Goal: Information Seeking & Learning: Learn about a topic

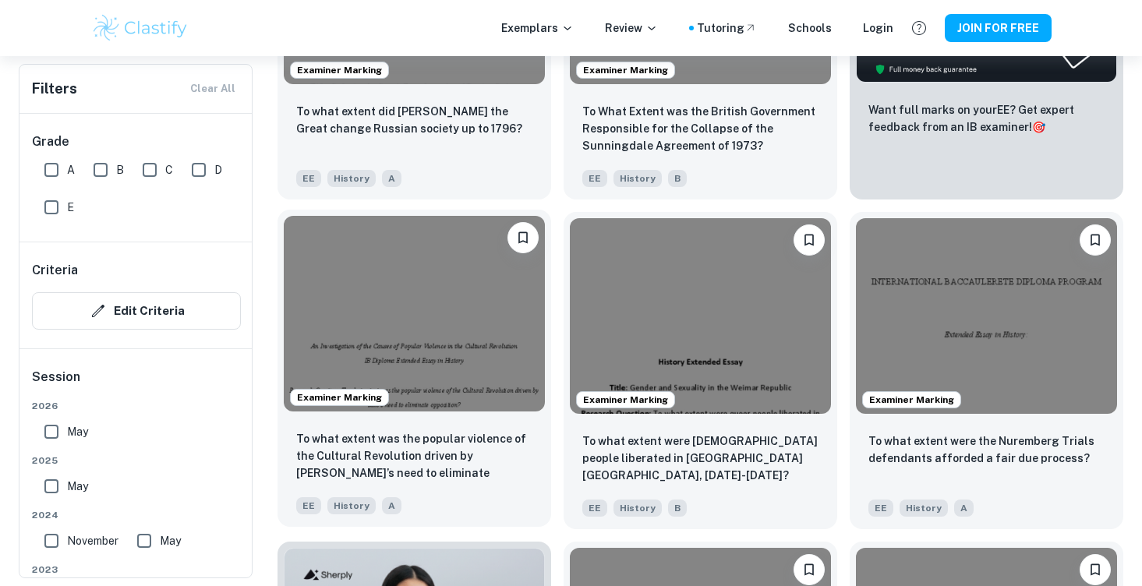
scroll to position [648, 0]
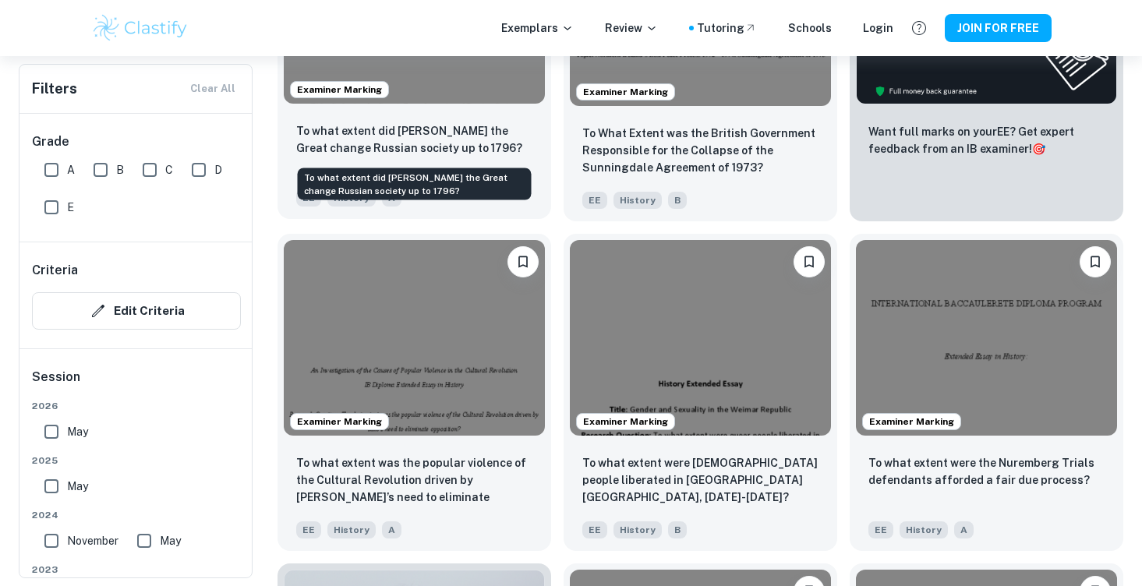
click at [378, 133] on p "To what extent did [PERSON_NAME] the Great change Russian society up to 1796?" at bounding box center [414, 139] width 236 height 34
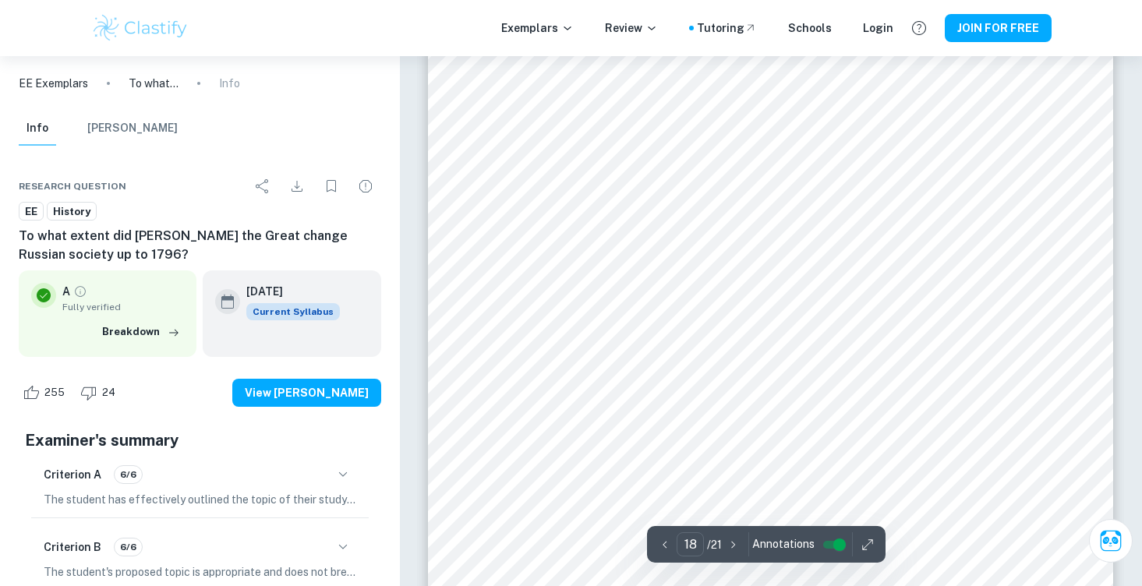
scroll to position [17095, 0]
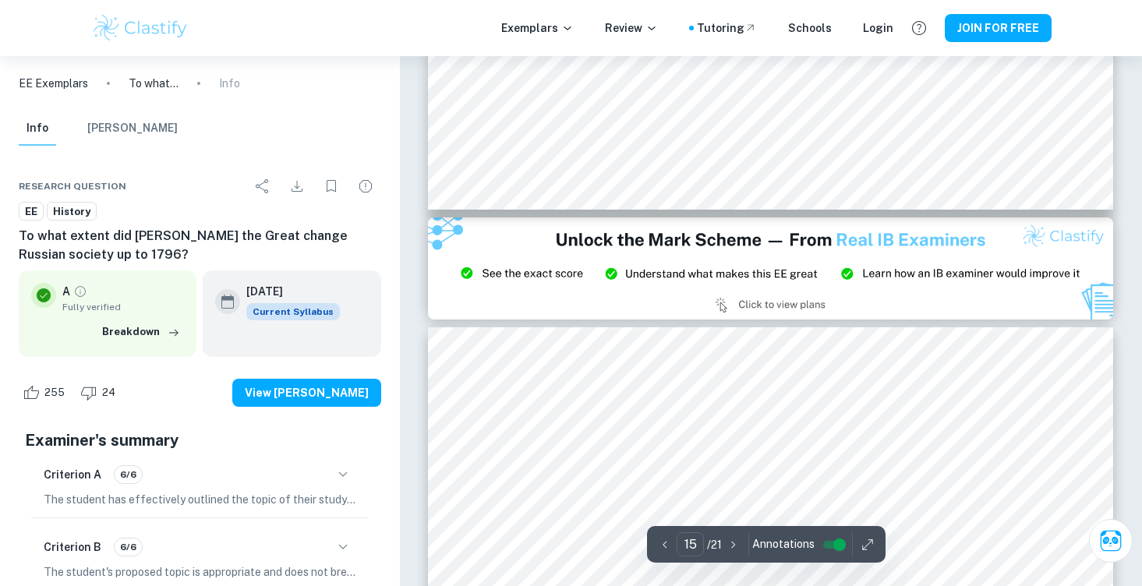
type input "14"
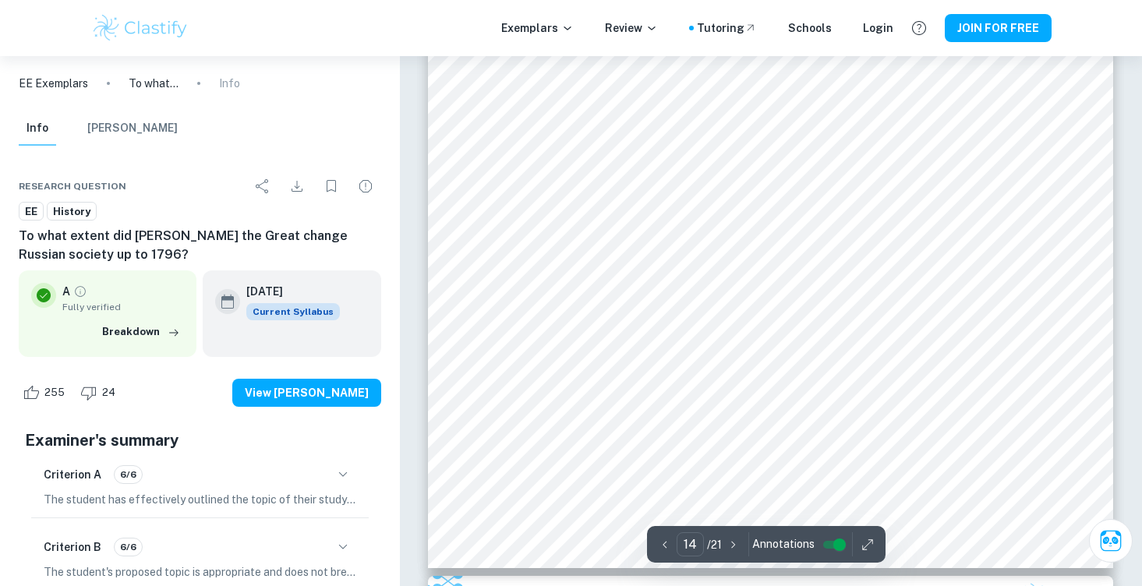
scroll to position [13507, 0]
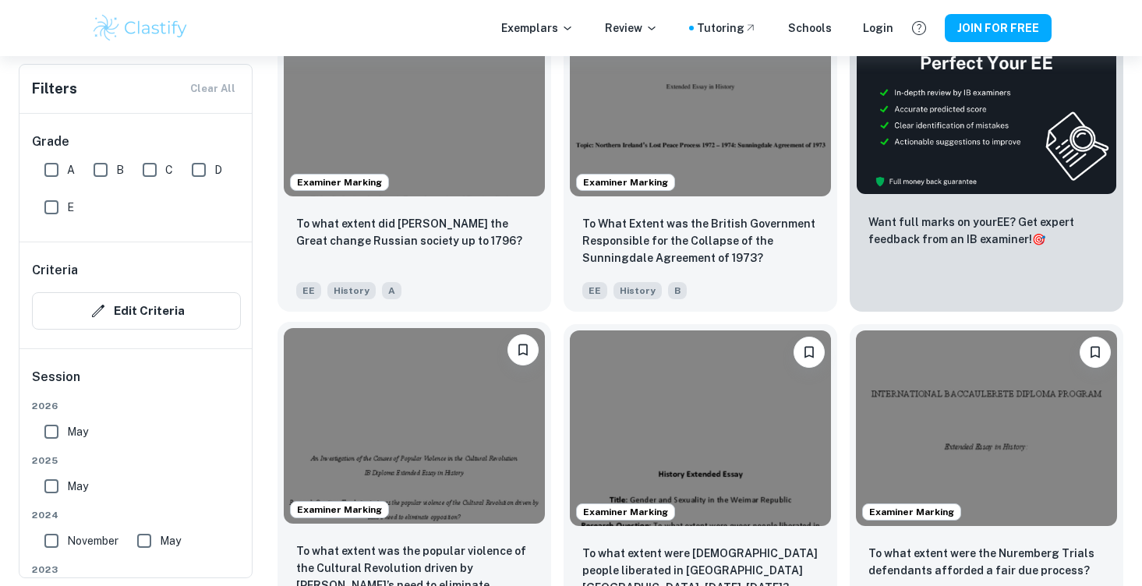
scroll to position [552, 0]
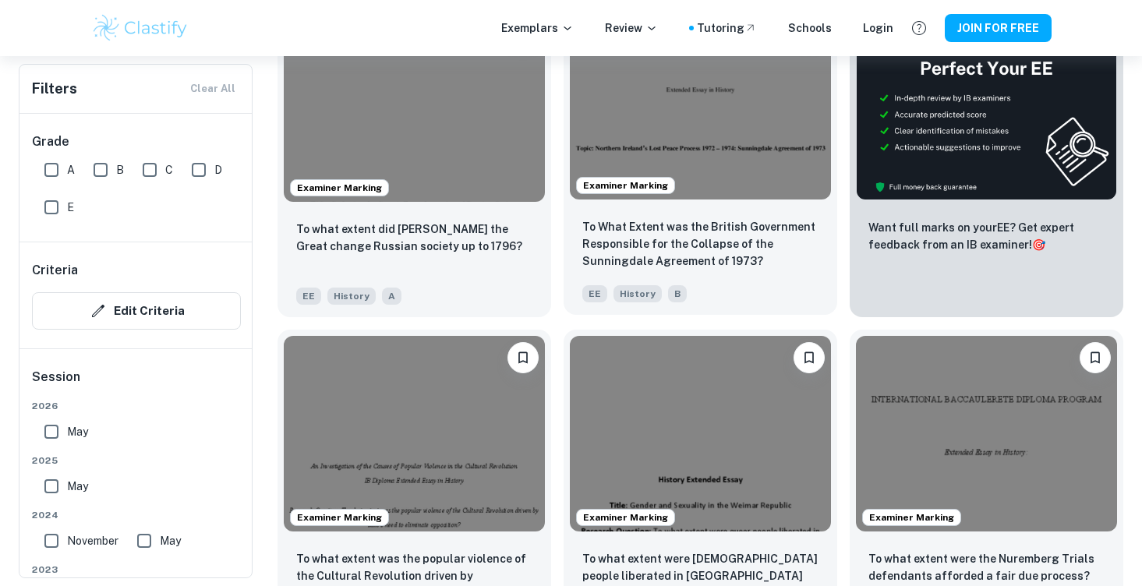
click at [610, 259] on p "To What Extent was the British Government Responsible for the Collapse of the S…" at bounding box center [700, 243] width 236 height 51
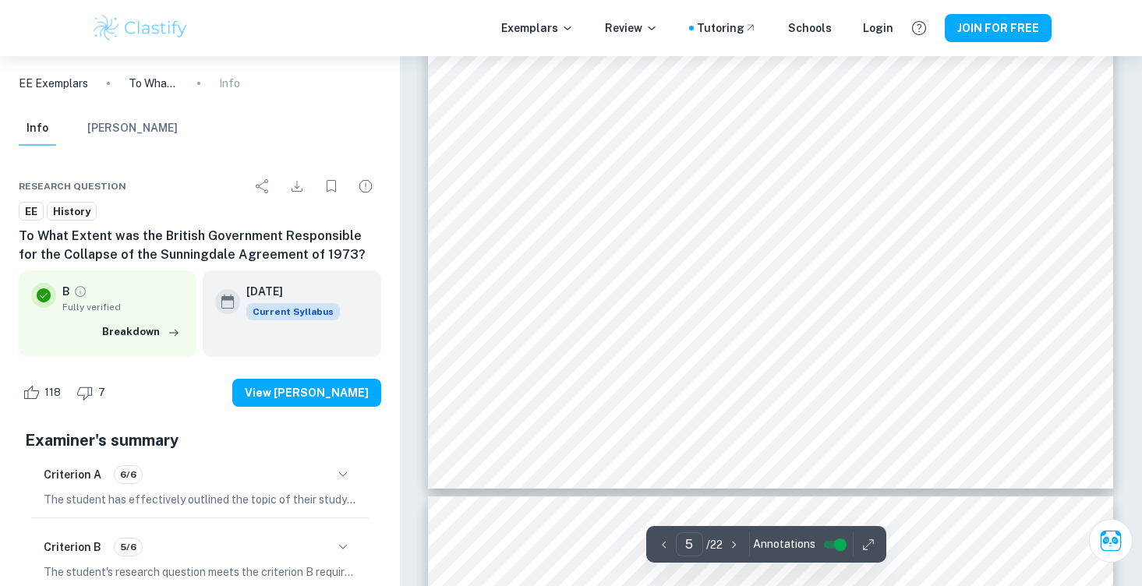
scroll to position [4269, 0]
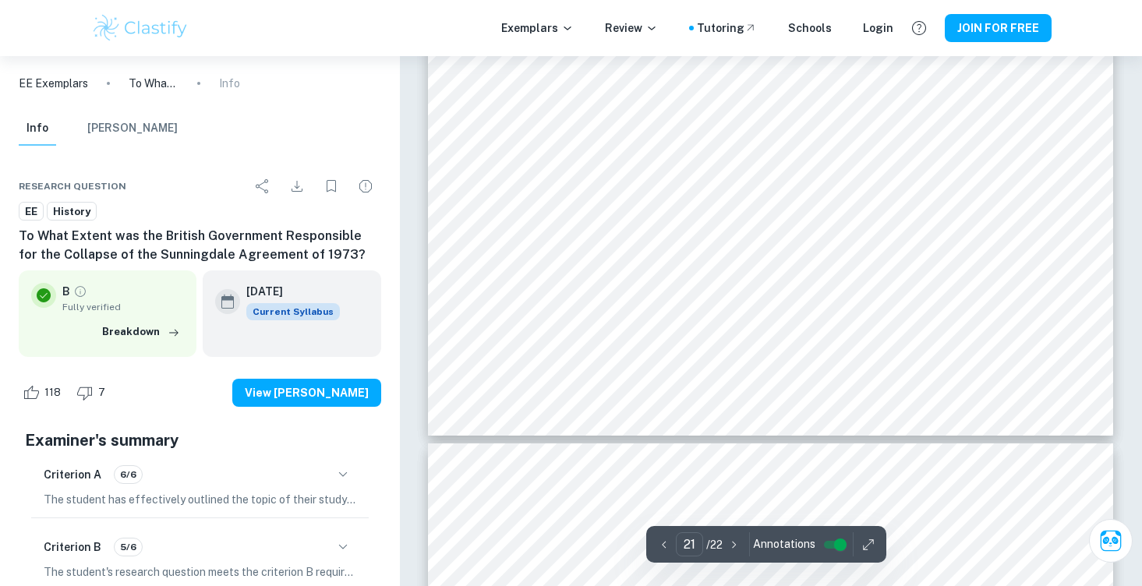
type input "22"
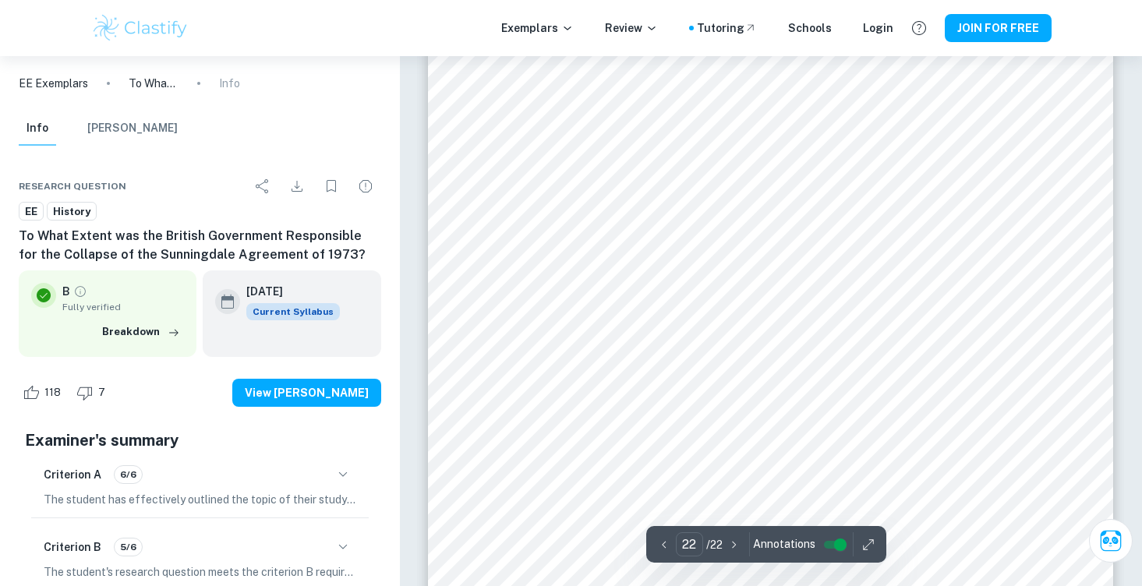
scroll to position [19715, 0]
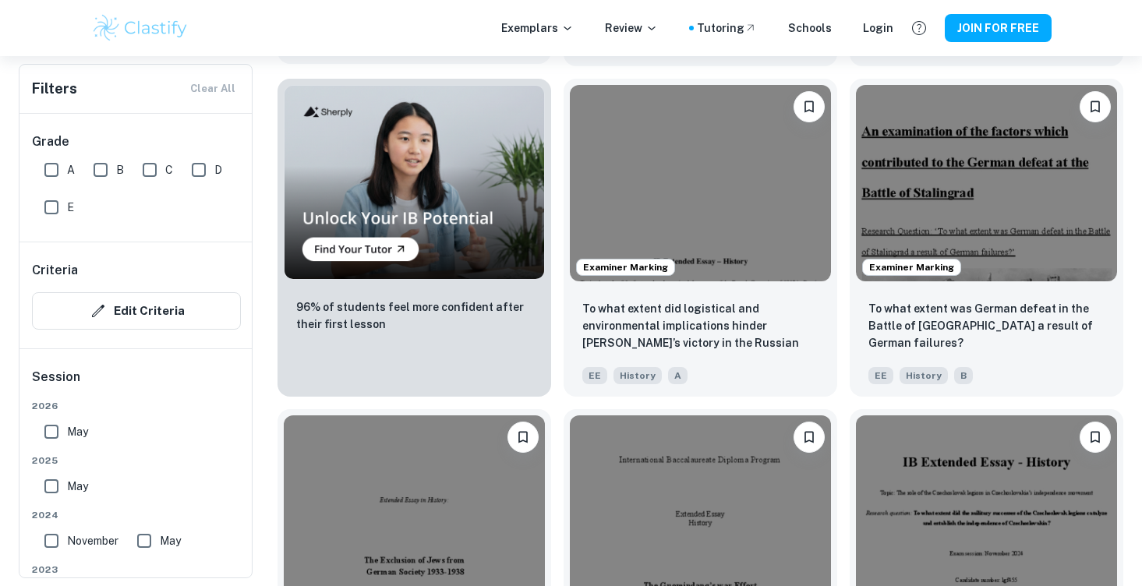
scroll to position [1174, 0]
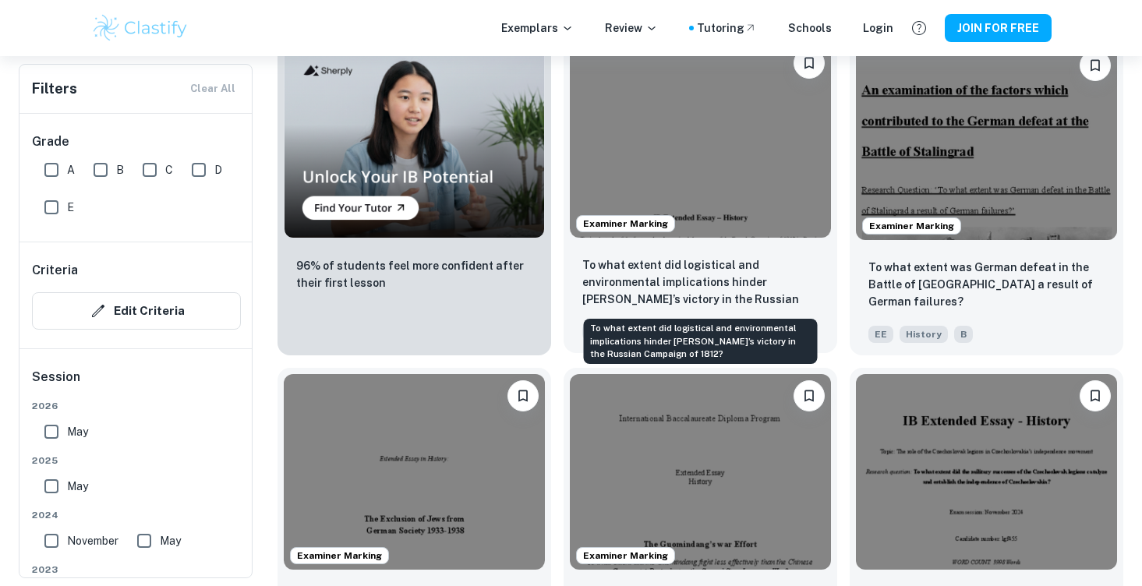
click at [700, 268] on p "To what extent did logistical and environmental implications hinder [PERSON_NAM…" at bounding box center [700, 282] width 236 height 53
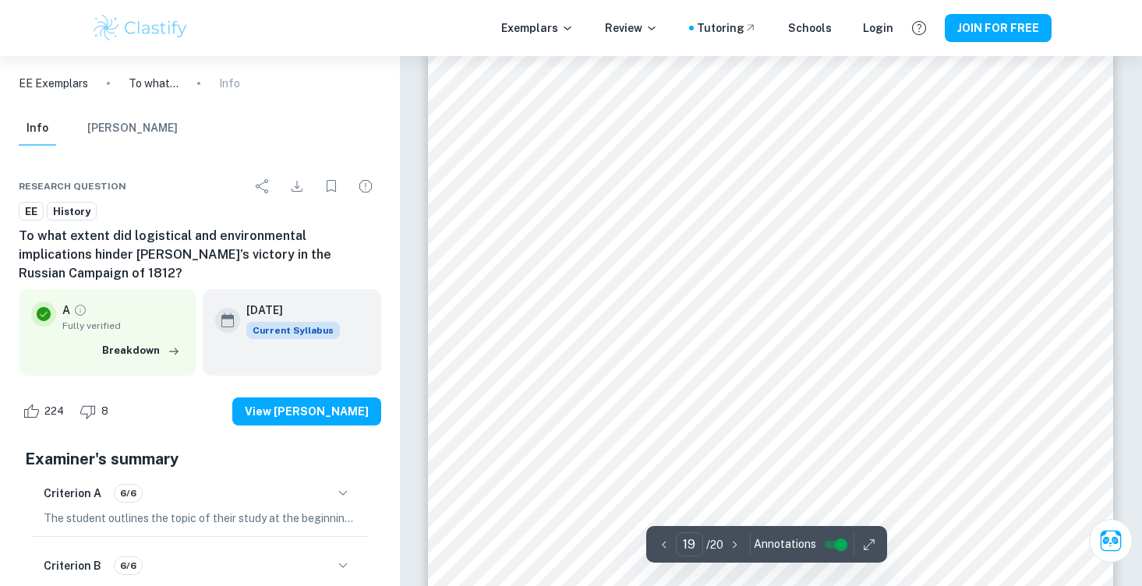
scroll to position [18207, 0]
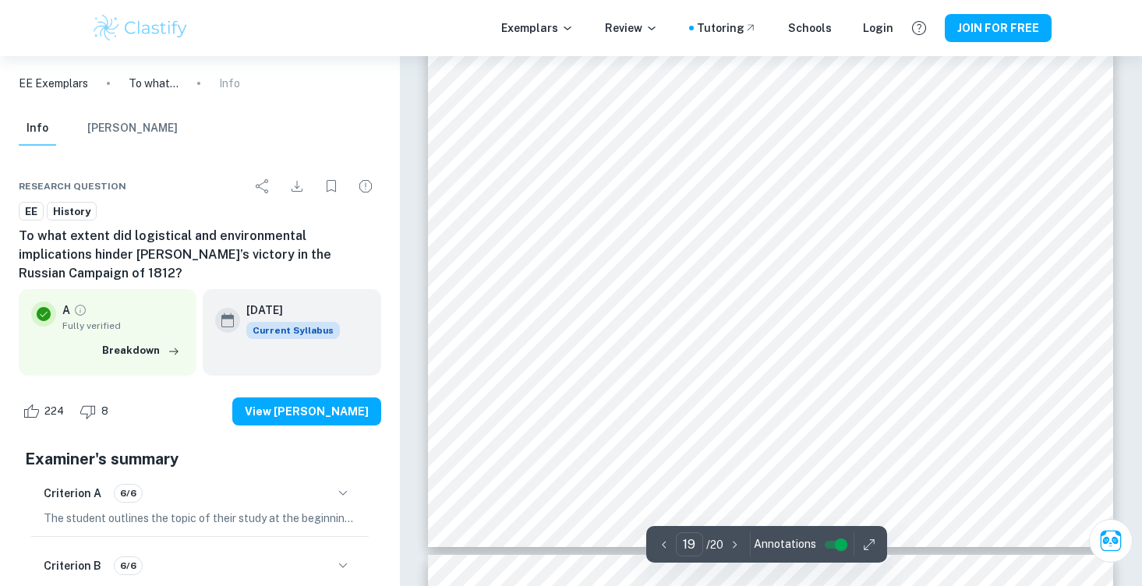
type input "20"
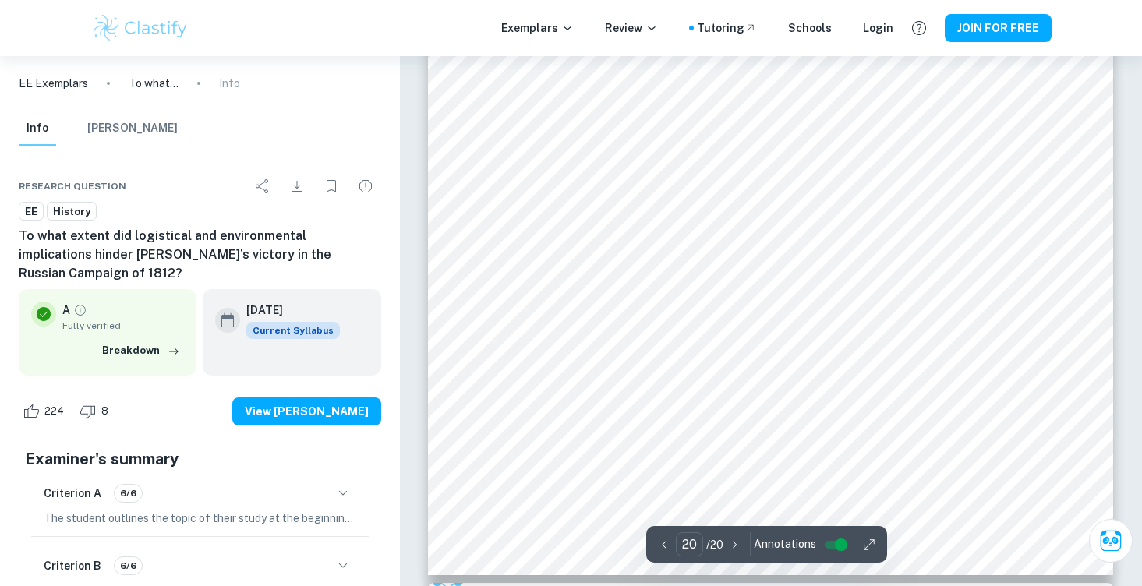
scroll to position [19510, 0]
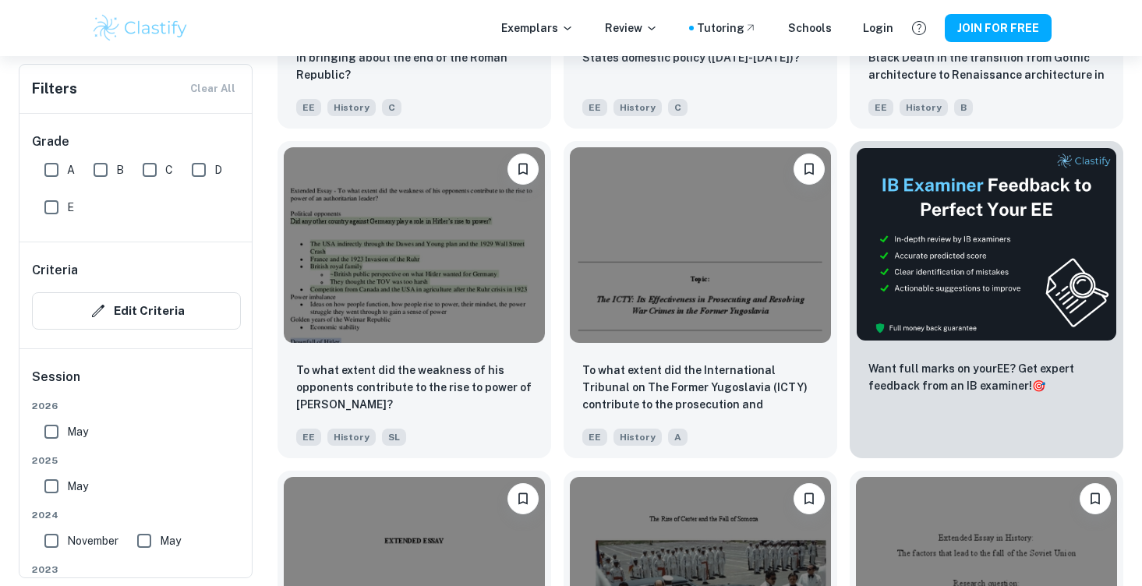
scroll to position [5721, 0]
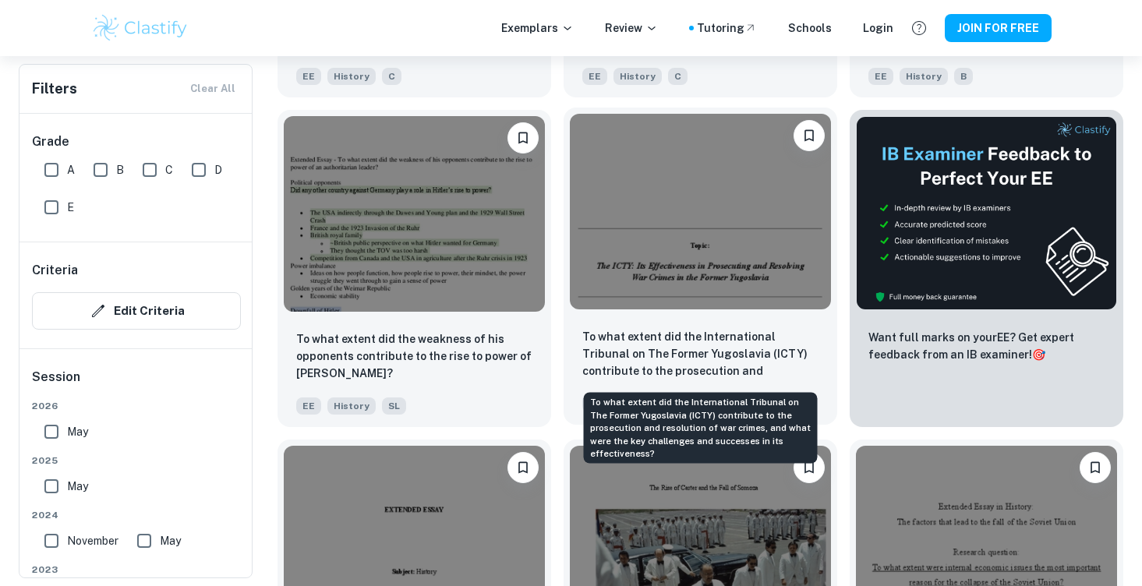
click at [622, 339] on p "To what extent did the International Tribunal on The Former Yugoslavia (ICTY) c…" at bounding box center [700, 354] width 236 height 53
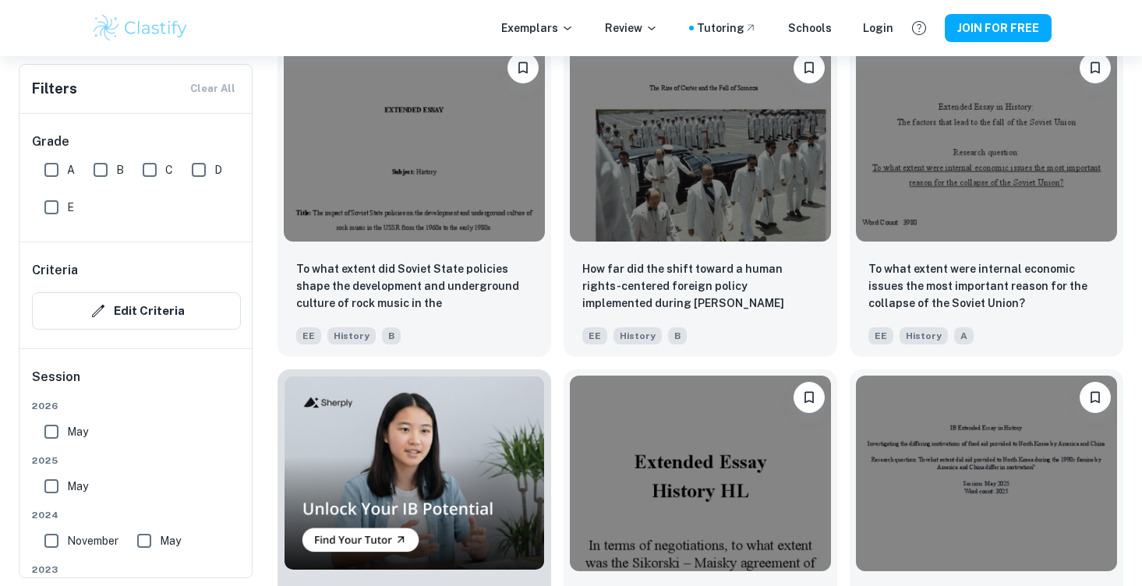
scroll to position [6116, 0]
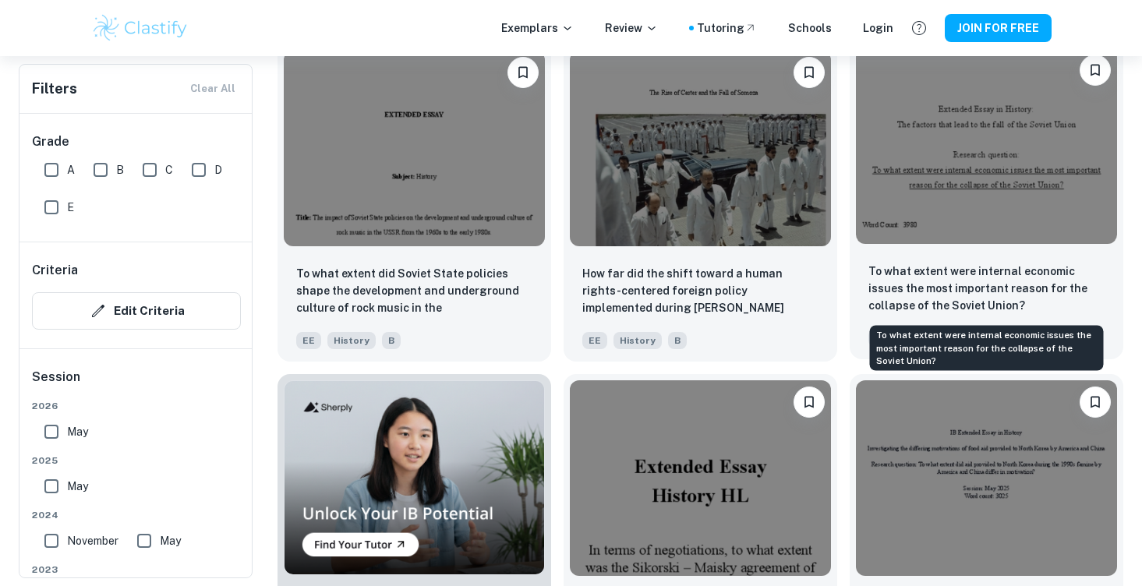
click at [978, 287] on p "To what extent were internal economic issues the most important reason for the …" at bounding box center [986, 288] width 236 height 51
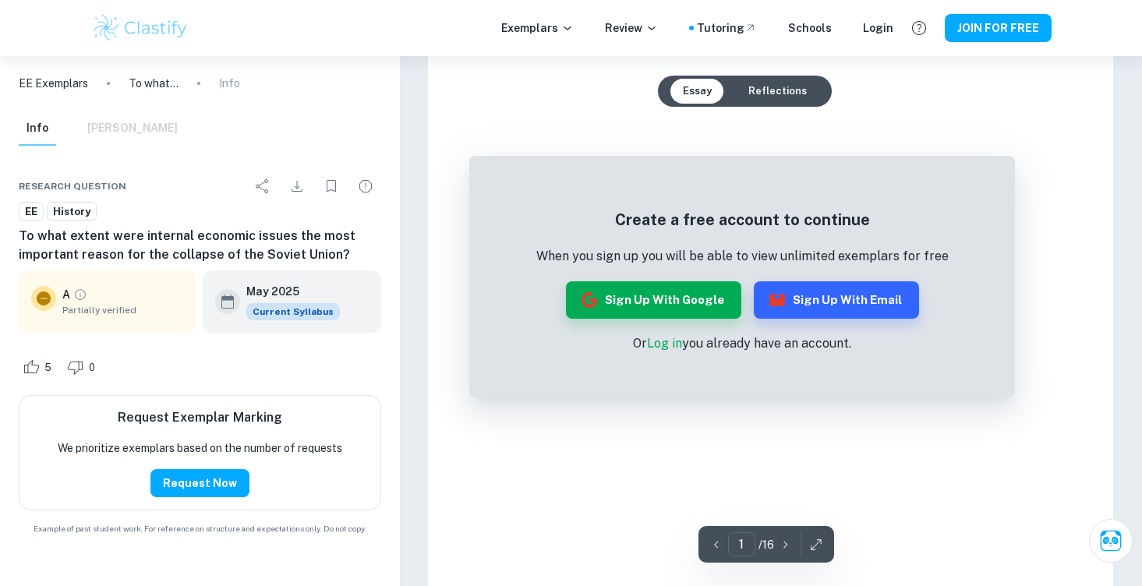
scroll to position [170, 0]
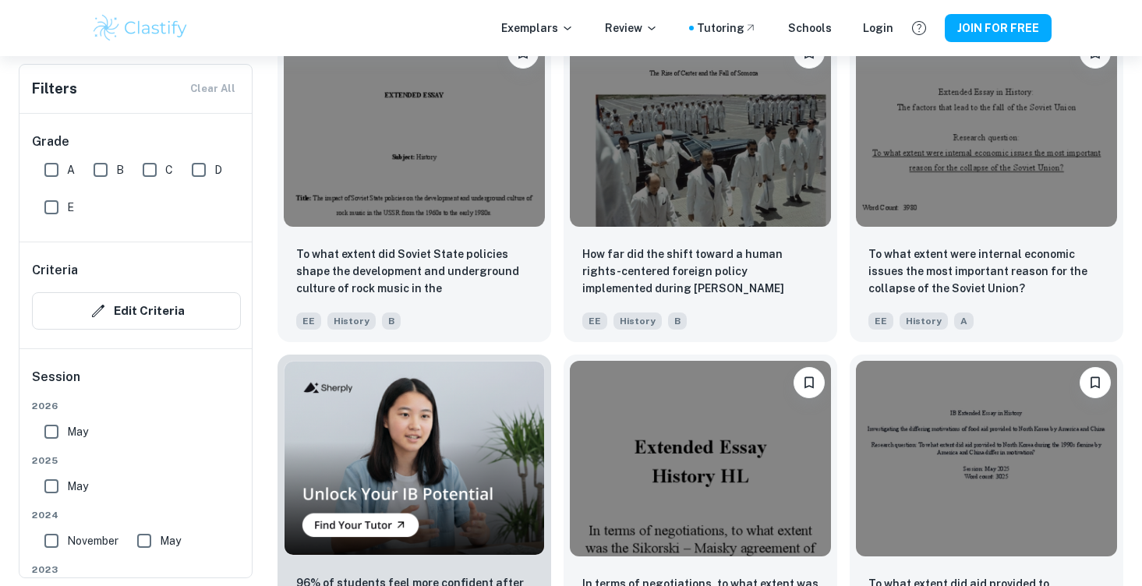
scroll to position [6131, 0]
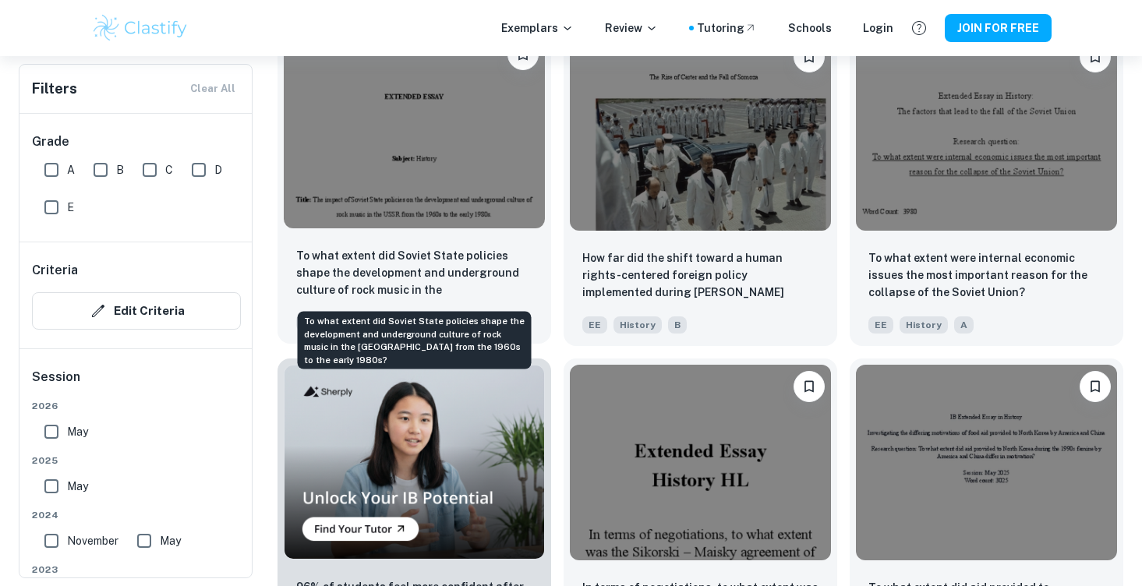
click at [356, 270] on p "To what extent did Soviet State policies shape the development and underground …" at bounding box center [414, 273] width 236 height 53
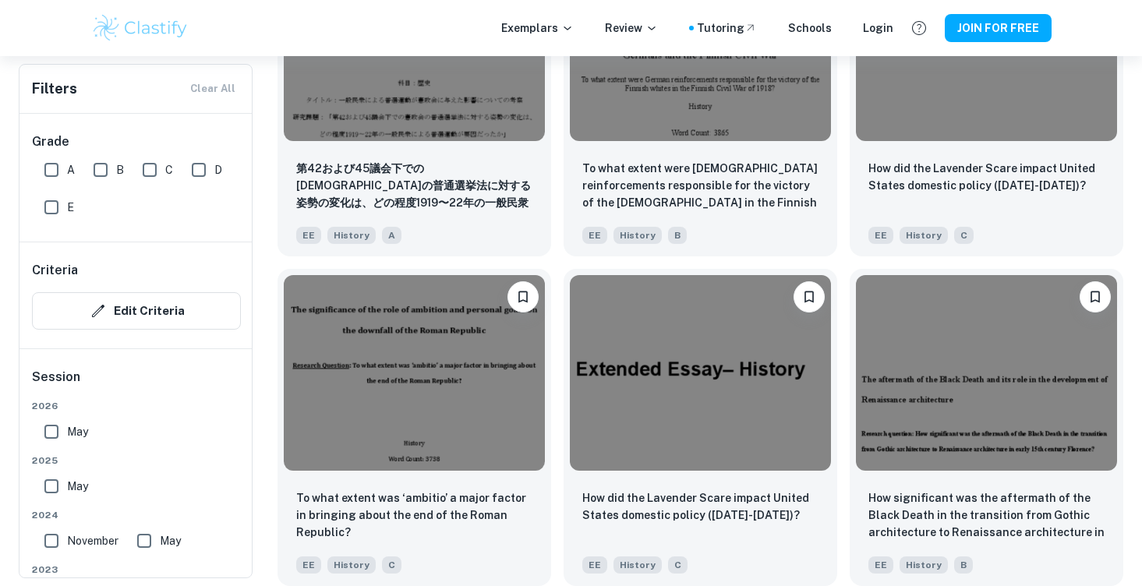
scroll to position [5233, 0]
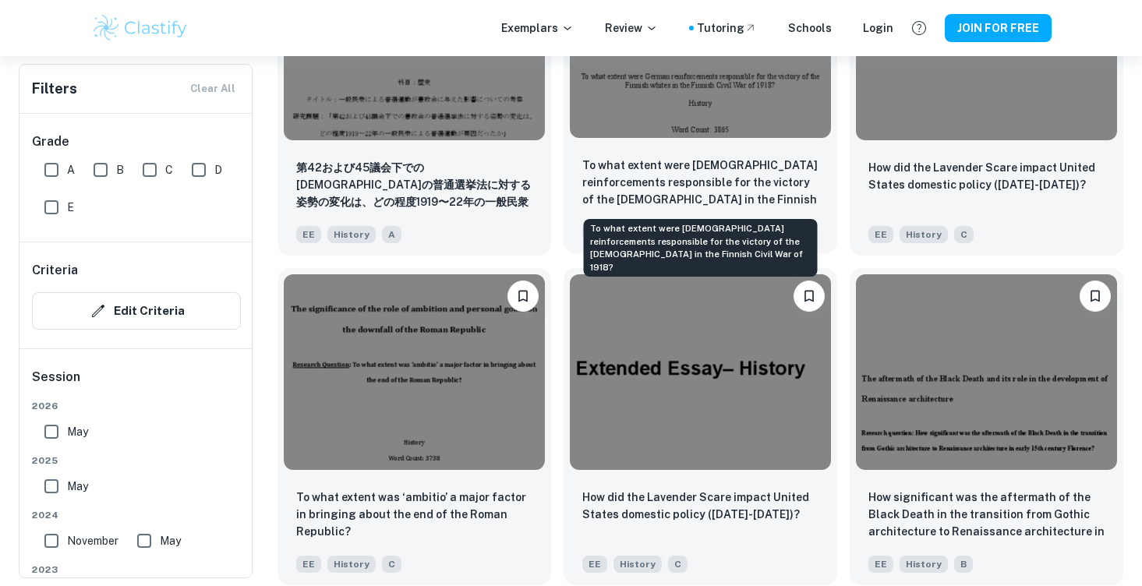
click at [709, 172] on p "To what extent were [DEMOGRAPHIC_DATA] reinforcements responsible for the victo…" at bounding box center [700, 183] width 236 height 53
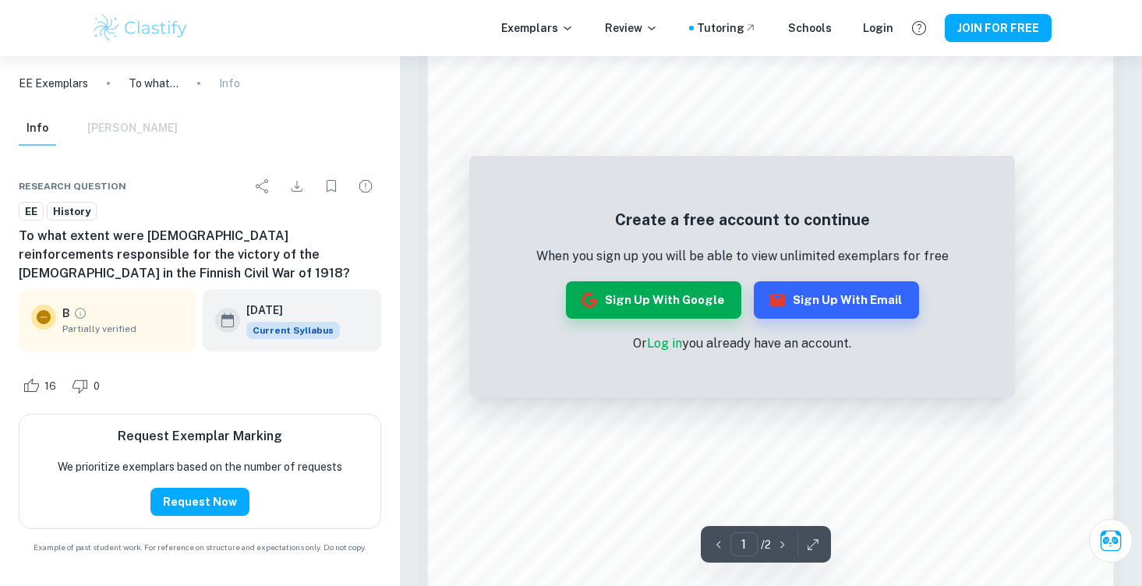
scroll to position [1536, 0]
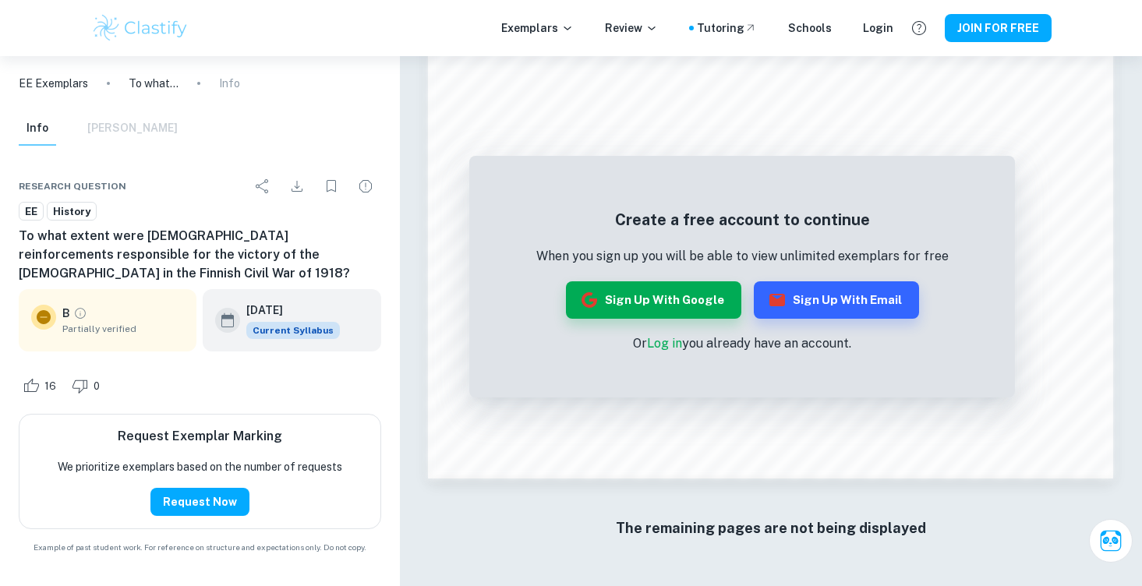
scroll to position [5233, 0]
